Goal: Check status: Check status

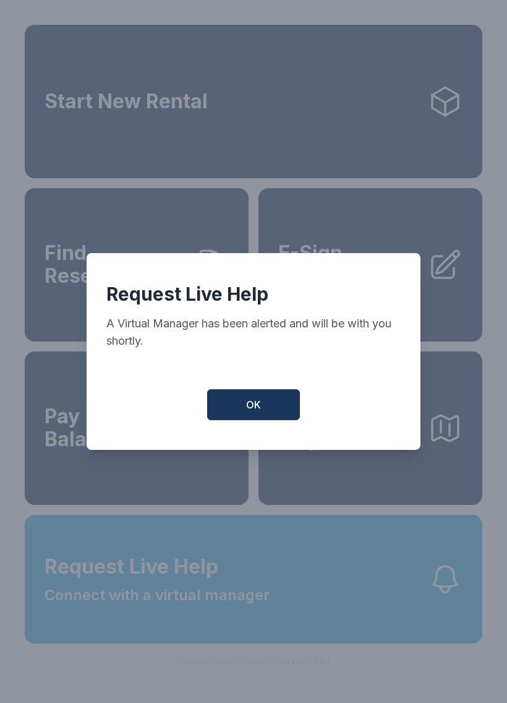
click at [264, 415] on button "OK" at bounding box center [253, 404] width 93 height 31
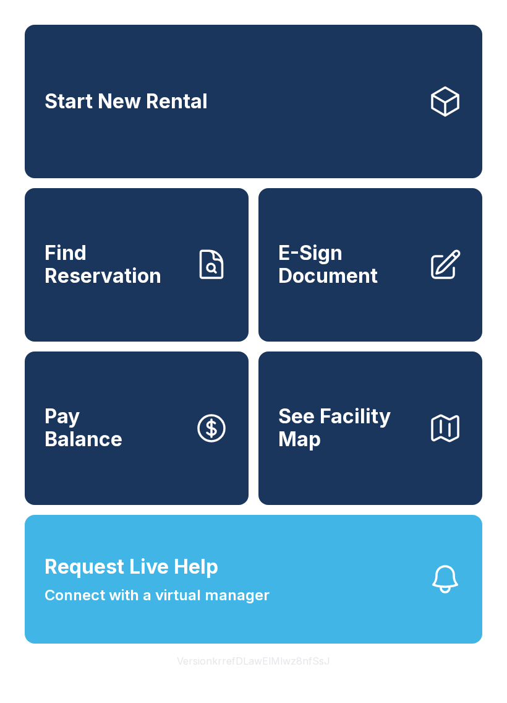
click at [132, 212] on link "Find Reservation" at bounding box center [137, 264] width 224 height 153
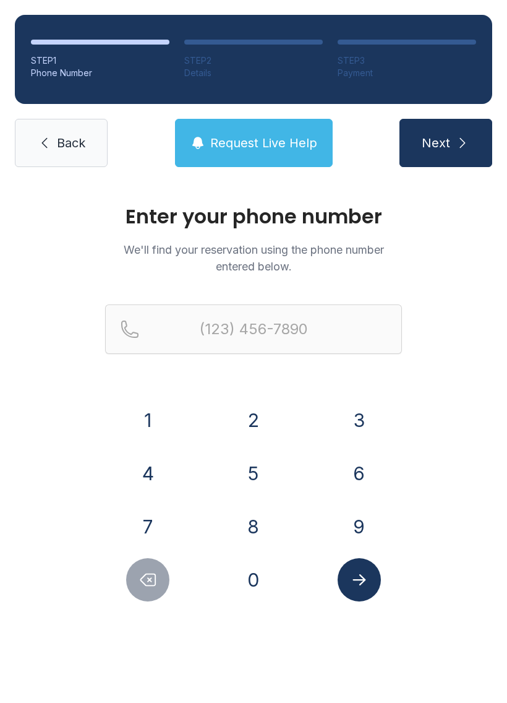
click at [153, 547] on button "7" at bounding box center [147, 526] width 43 height 43
click at [489, 126] on button "Next" at bounding box center [446, 143] width 93 height 48
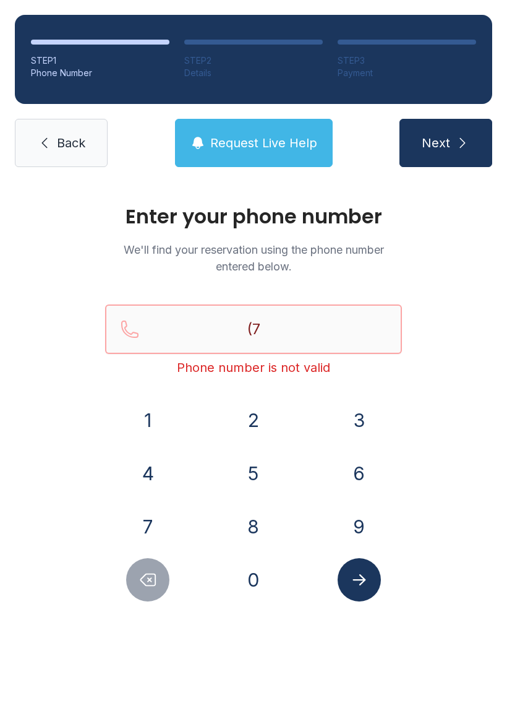
type input "(7"
click at [66, 144] on span "Back" at bounding box center [71, 142] width 28 height 17
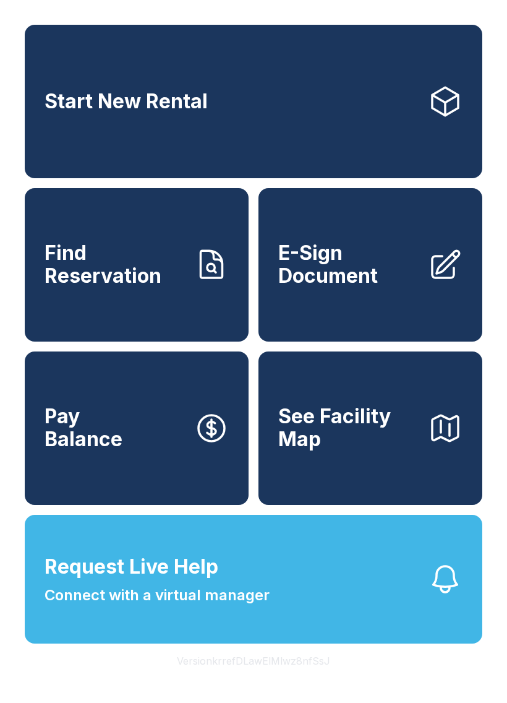
click at [87, 228] on link "Find Reservation" at bounding box center [137, 264] width 224 height 153
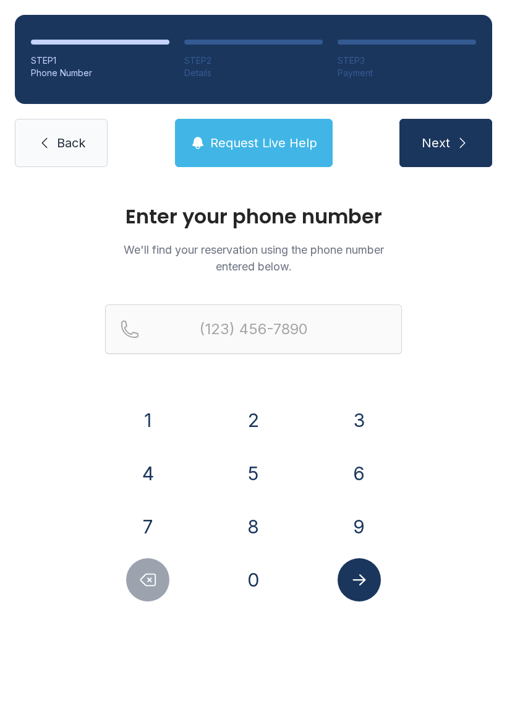
click at [51, 152] on link "Back" at bounding box center [61, 143] width 93 height 48
